Goal: Task Accomplishment & Management: Manage account settings

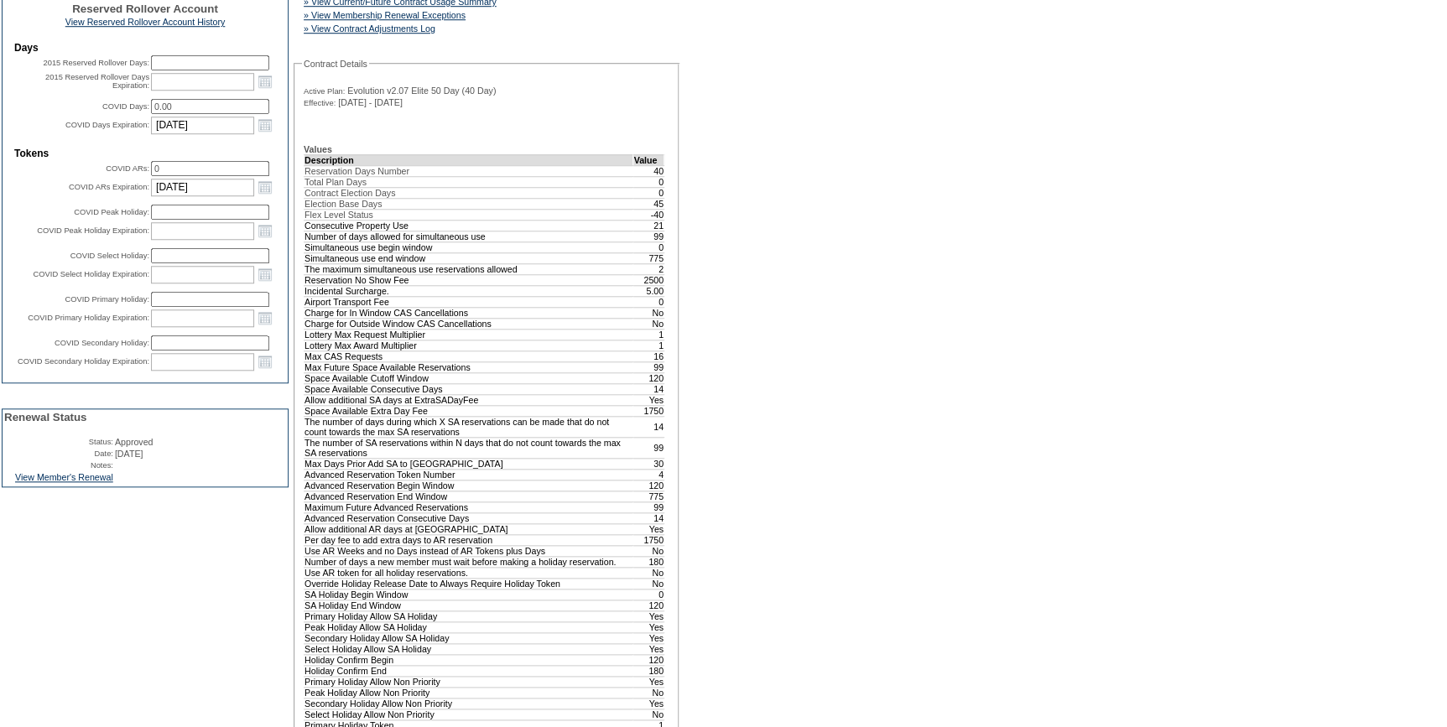
scroll to position [610, 0]
click at [59, 480] on link "View Member's Renewal" at bounding box center [64, 475] width 98 height 10
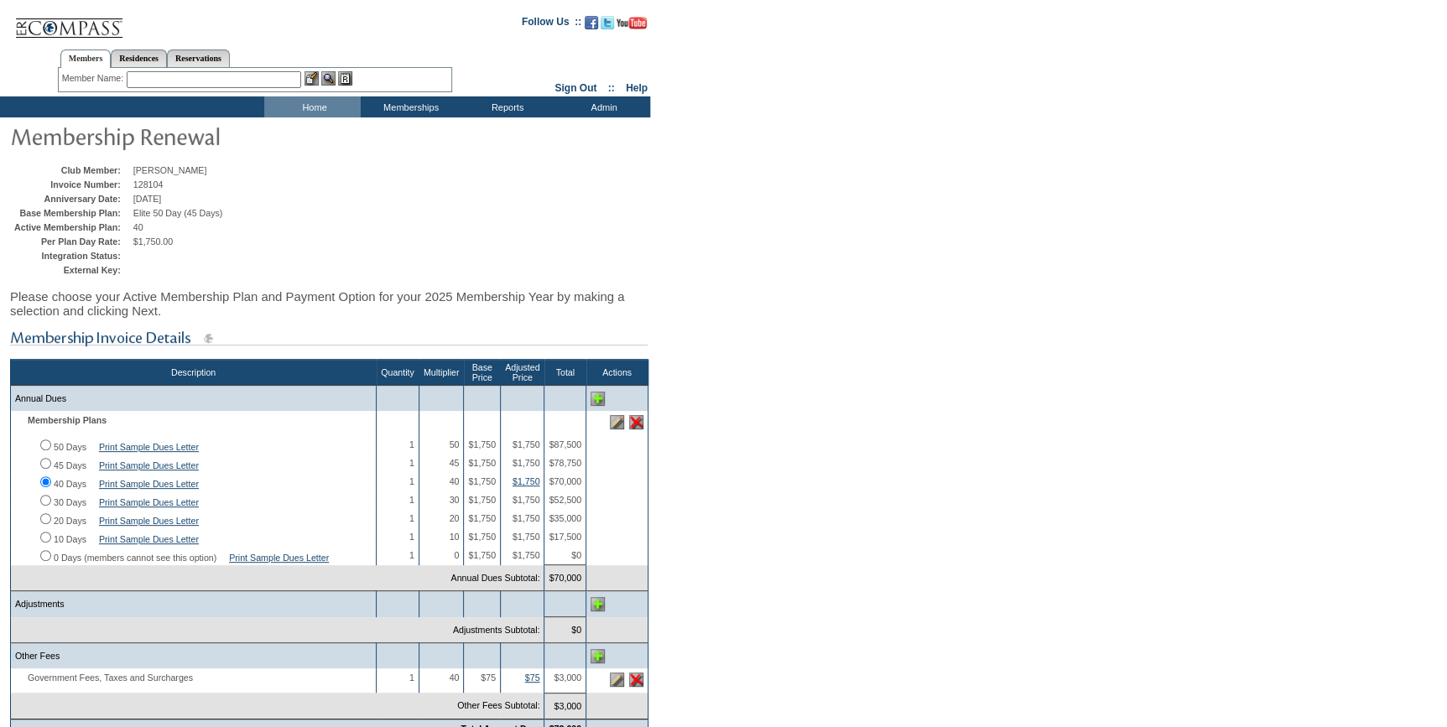
click at [43, 506] on input "30 Days" at bounding box center [45, 500] width 11 height 11
radio input "true"
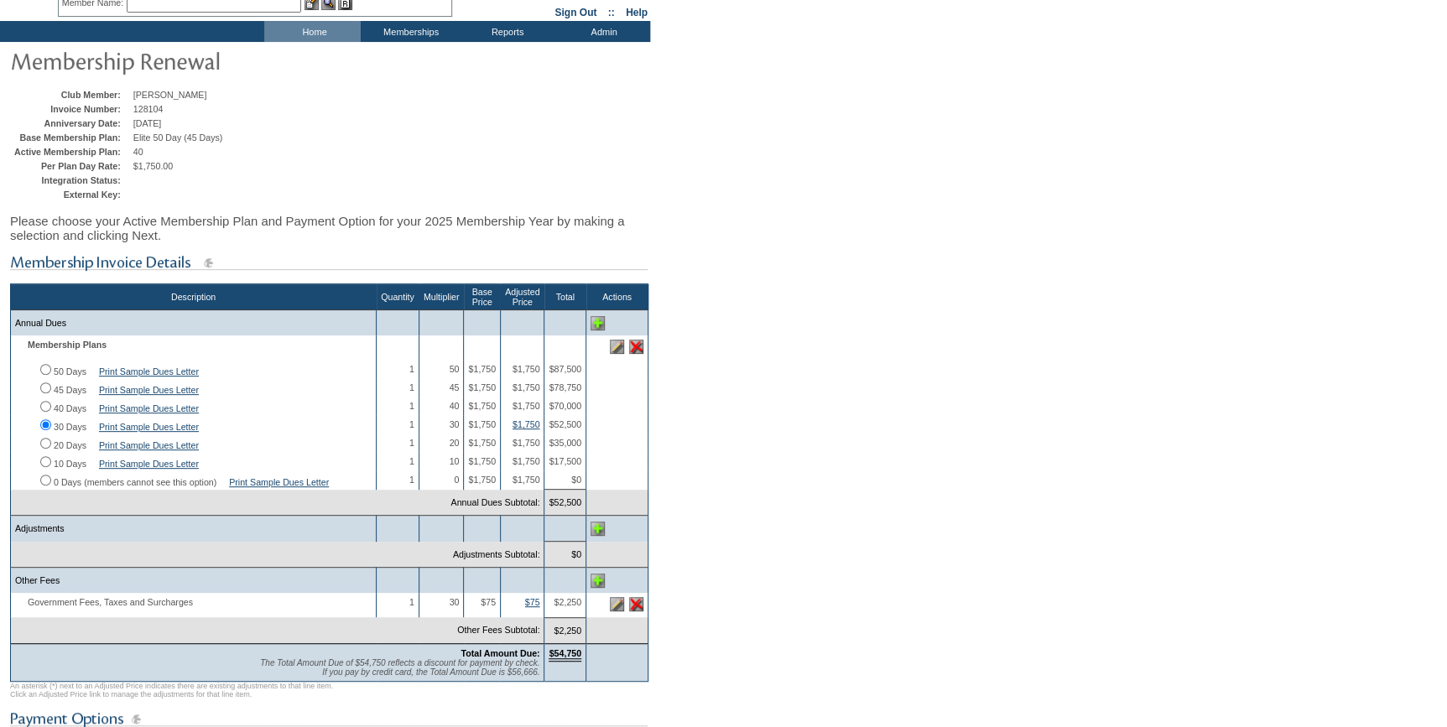
scroll to position [228, 0]
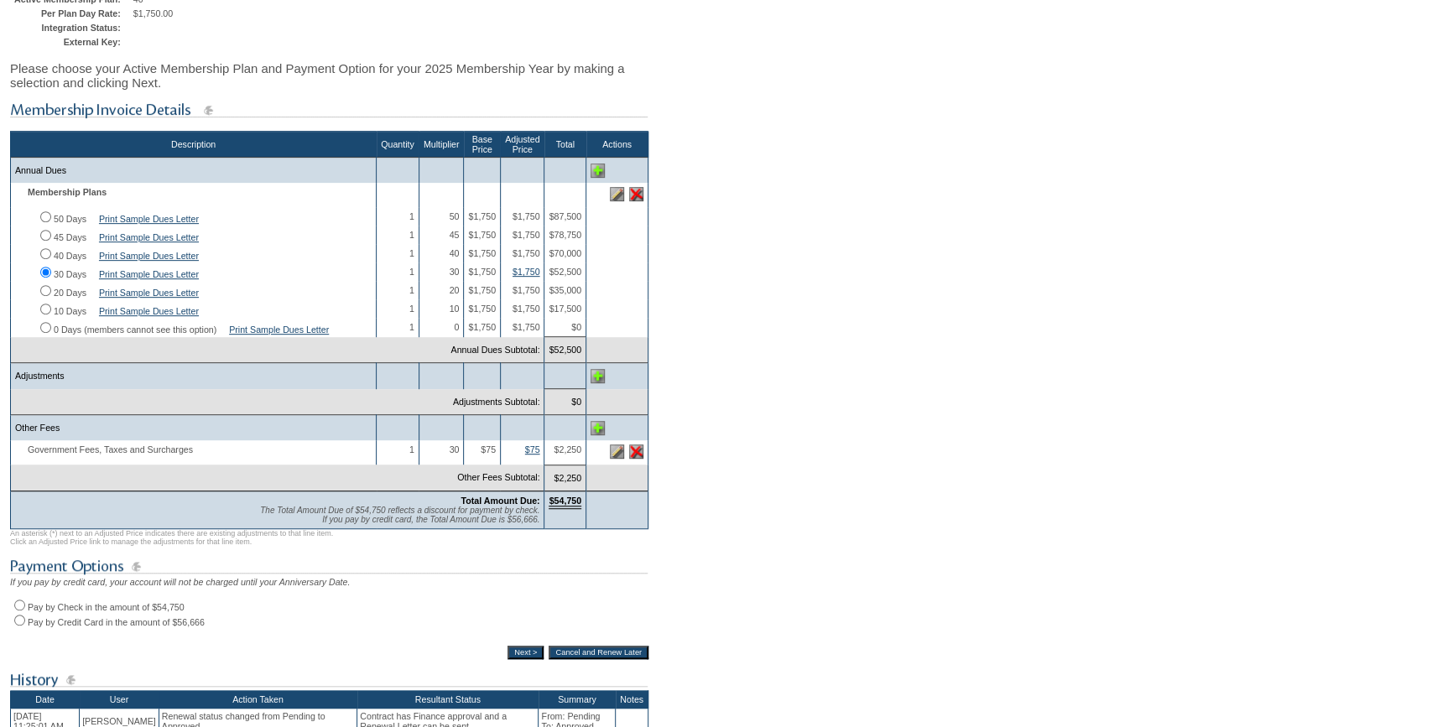
click at [20, 611] on input "Pay by Check in the amount of $54,750" at bounding box center [19, 605] width 11 height 11
radio input "true"
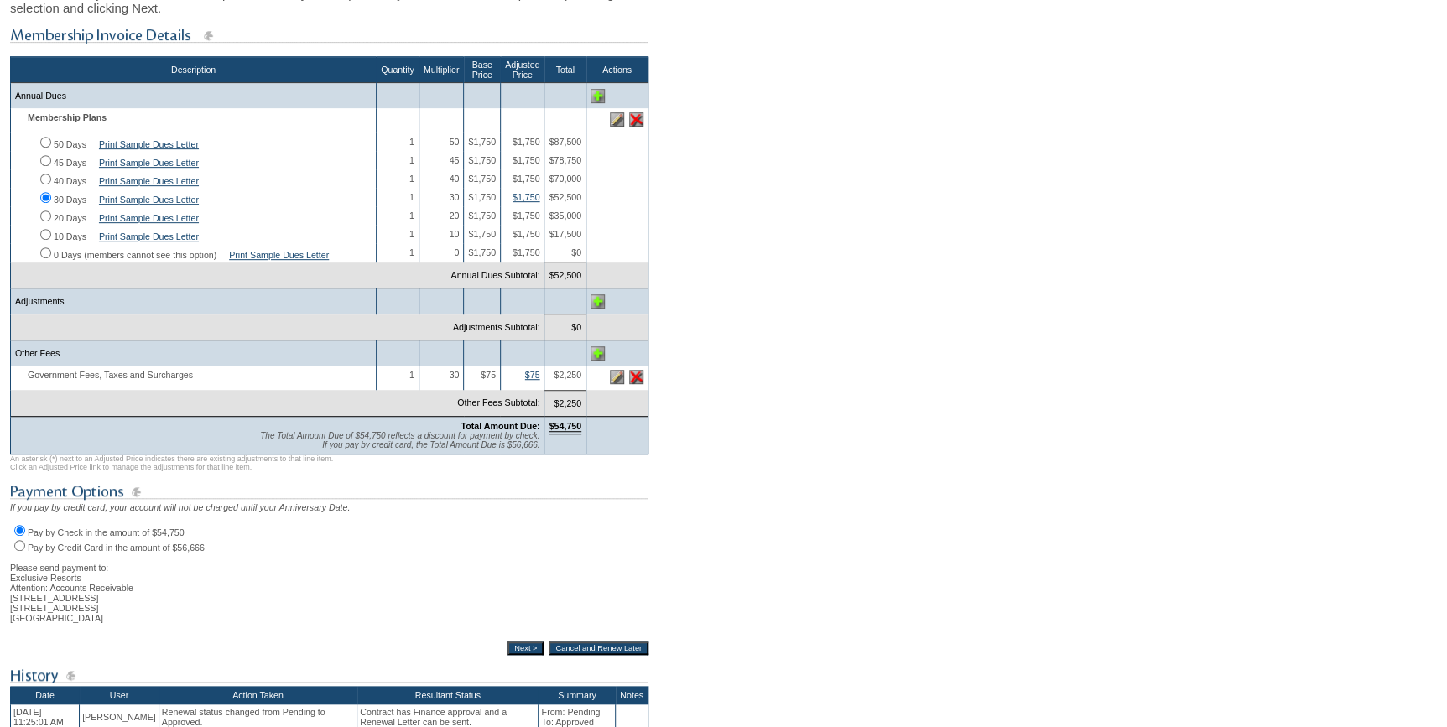
scroll to position [457, 0]
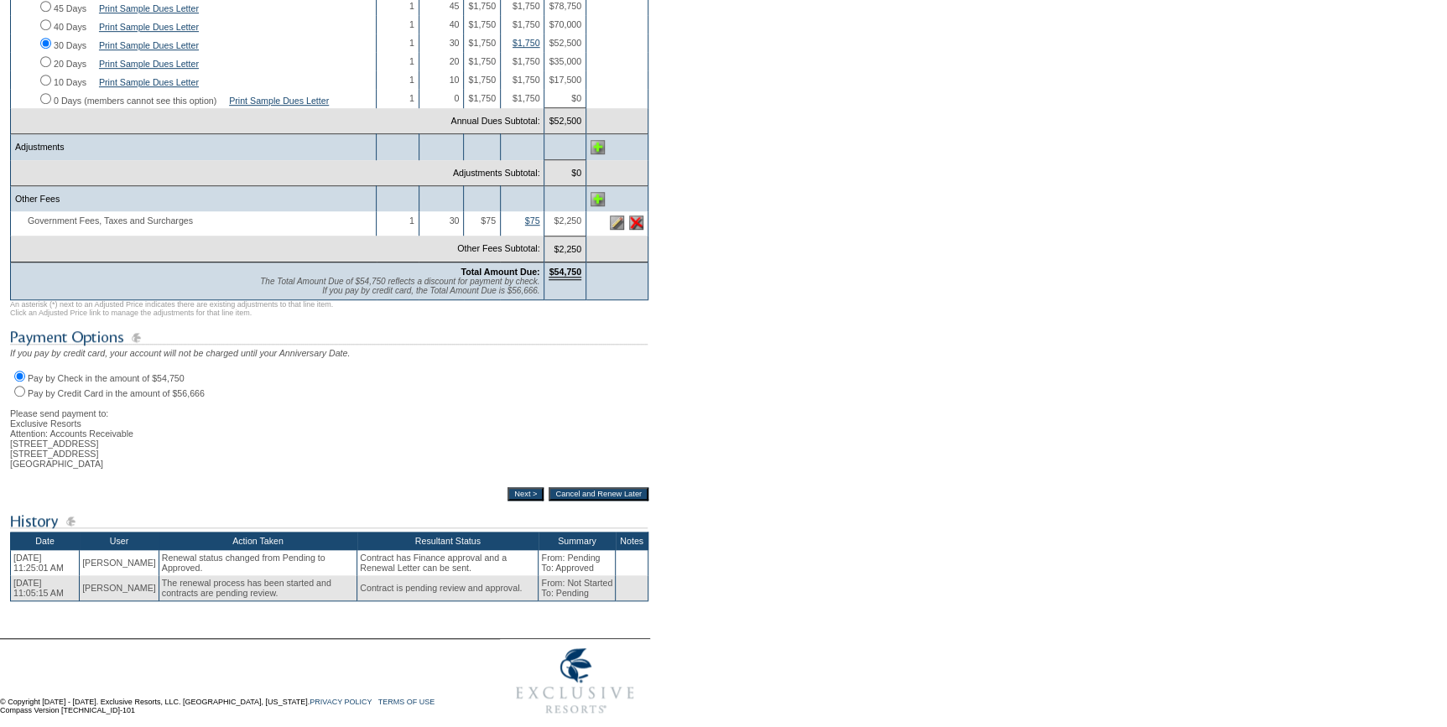
click at [509, 501] on input "Next >" at bounding box center [526, 493] width 36 height 13
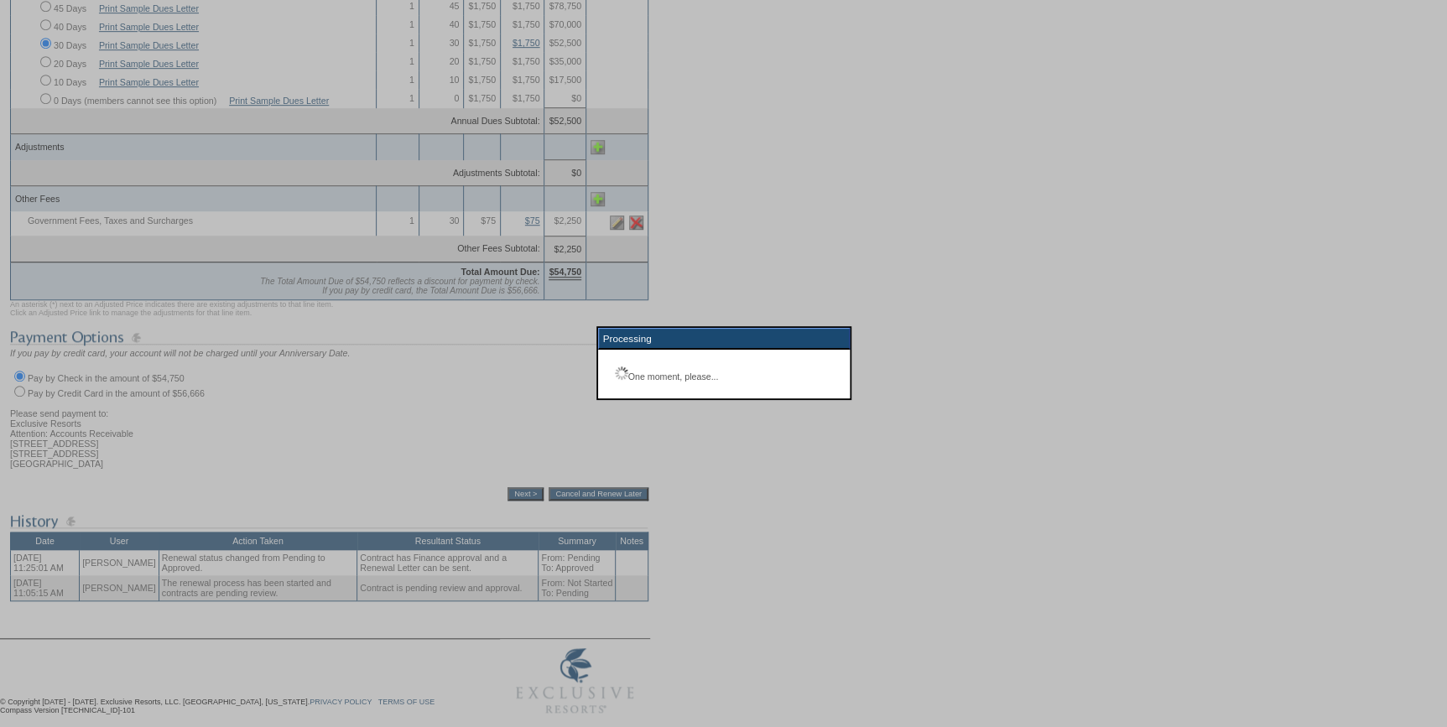
scroll to position [120, 0]
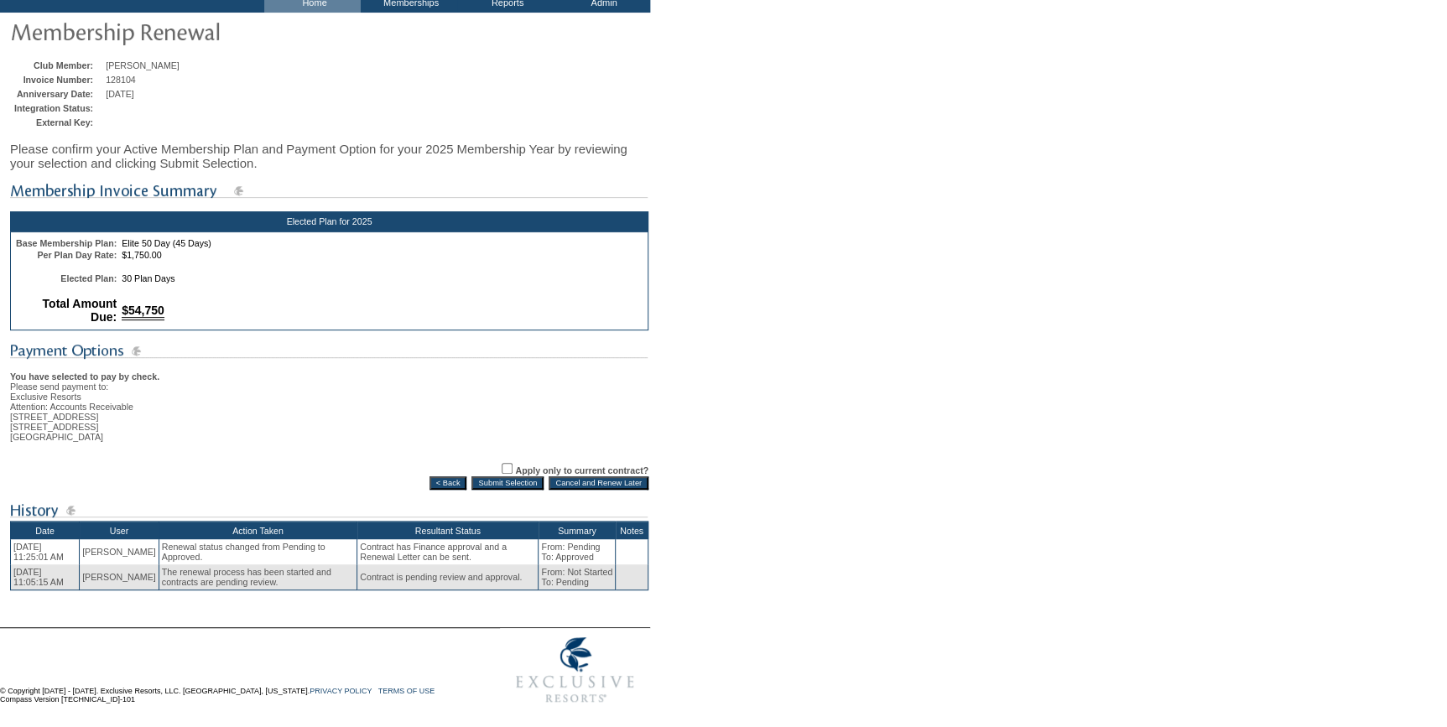
click at [503, 485] on input "Submit Selection" at bounding box center [508, 483] width 72 height 13
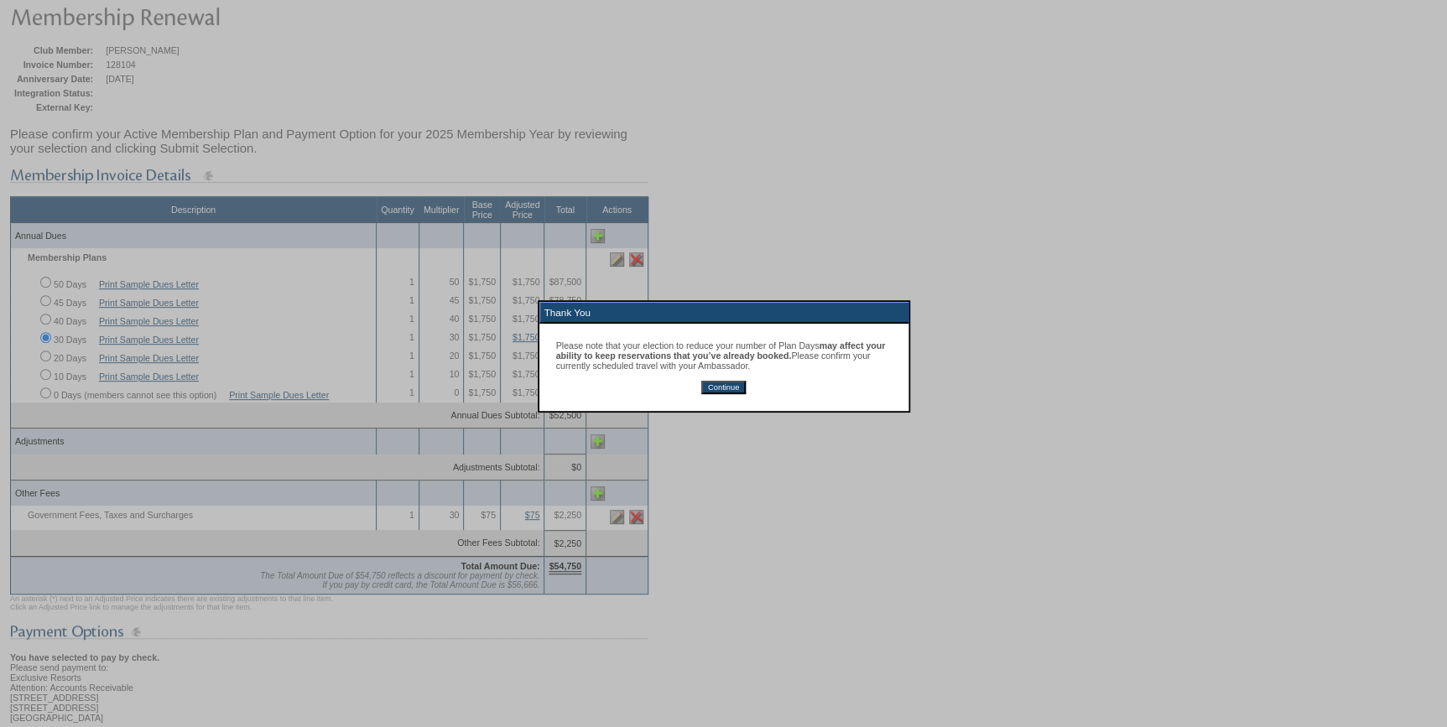
click at [715, 394] on input "Continue" at bounding box center [723, 387] width 44 height 13
